Goal: Task Accomplishment & Management: Manage account settings

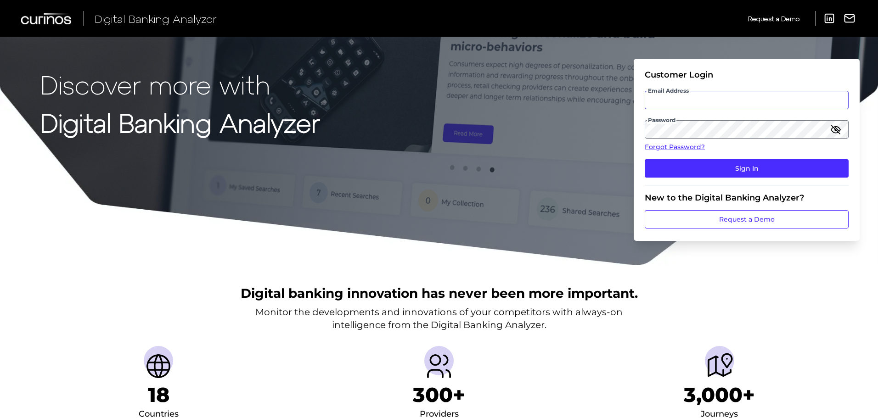
type input "James.Key@curinos.com"
click at [729, 100] on input "James.Key@curinos.com" at bounding box center [747, 100] width 204 height 18
click at [811, 74] on div "Customer Login" at bounding box center [747, 75] width 204 height 10
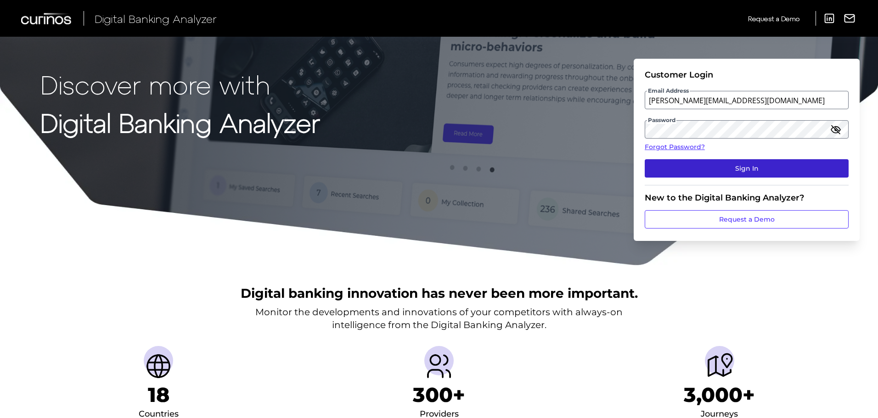
click at [766, 168] on button "Sign In" at bounding box center [747, 168] width 204 height 18
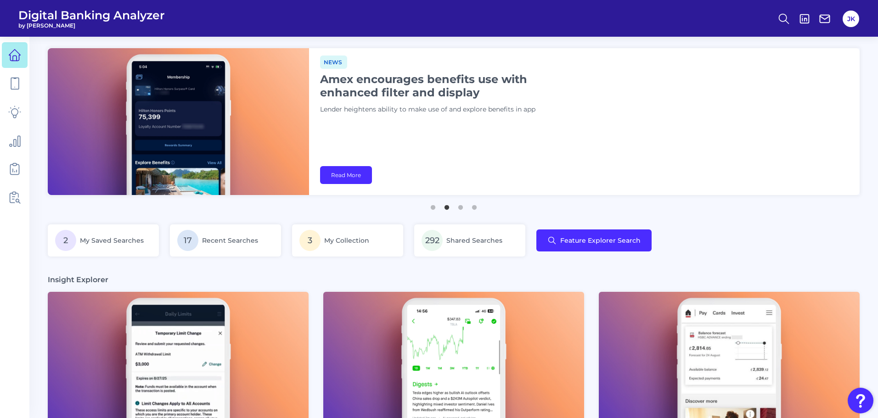
click at [859, 403] on img "Open Resource Center" at bounding box center [861, 401] width 26 height 26
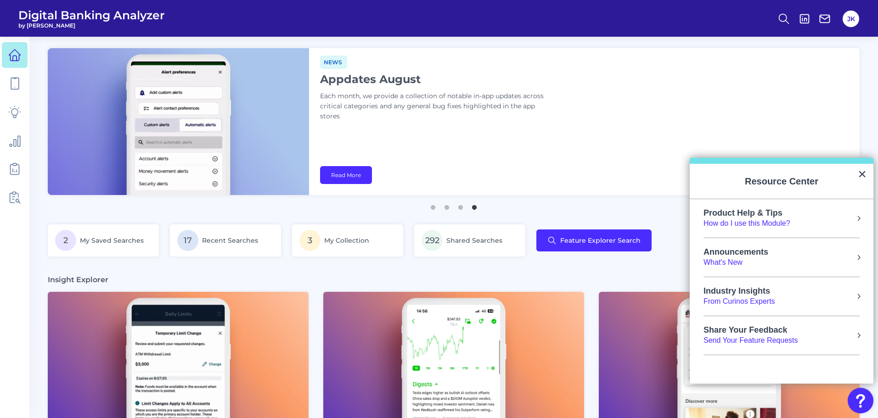
click at [819, 340] on div "Share Your Feedback Send Your Feature Requests" at bounding box center [781, 336] width 156 height 20
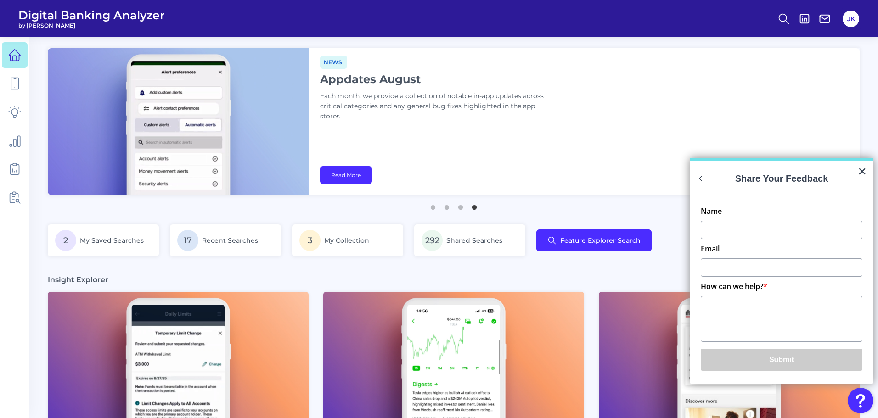
click at [864, 174] on button "×" at bounding box center [862, 171] width 9 height 15
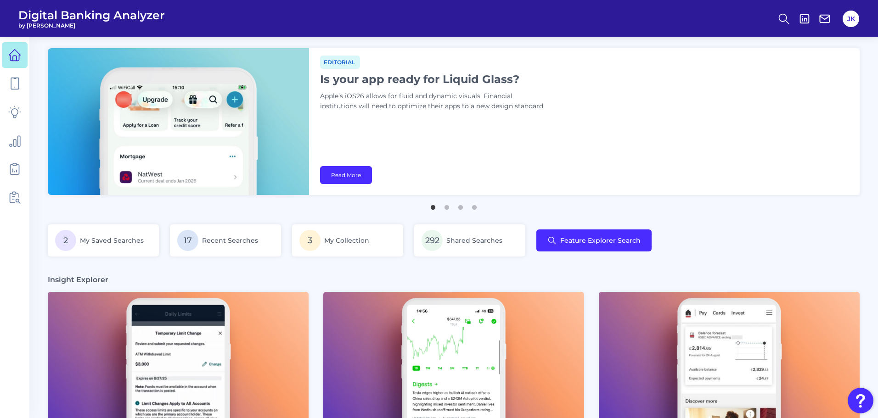
click at [853, 397] on img "Open Resource Center" at bounding box center [861, 401] width 26 height 26
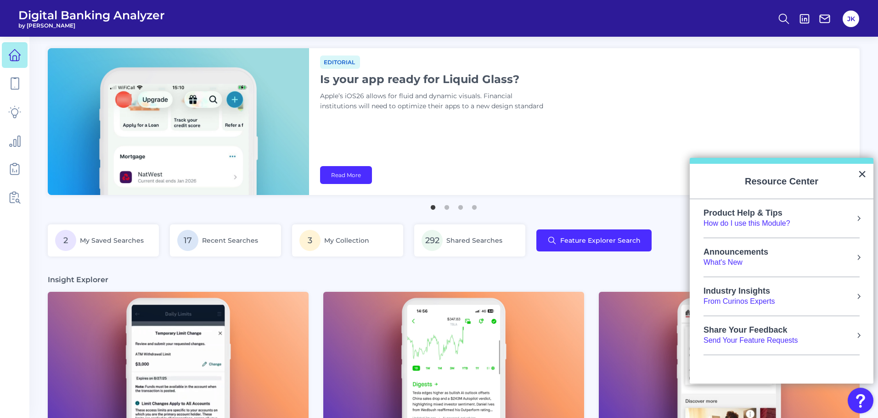
click at [858, 400] on img "Open Resource Center" at bounding box center [861, 401] width 26 height 26
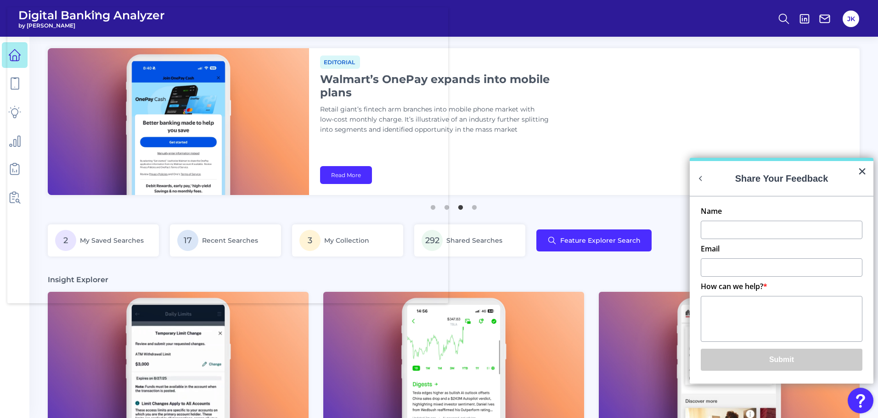
click at [742, 235] on input "Name" at bounding box center [782, 230] width 162 height 18
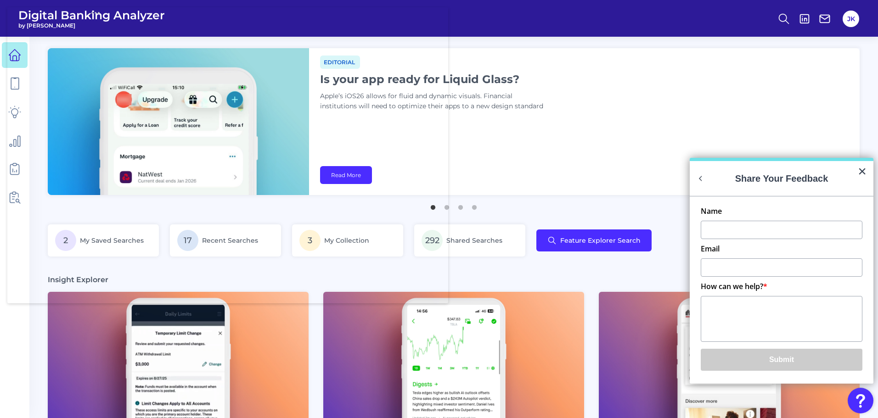
click at [729, 109] on div "Editorial Is your app ready for Liquid Glass? Apple’s iOS26 allows for fluid an…" at bounding box center [584, 121] width 551 height 147
